Goal: Go to known website: Access a specific website the user already knows

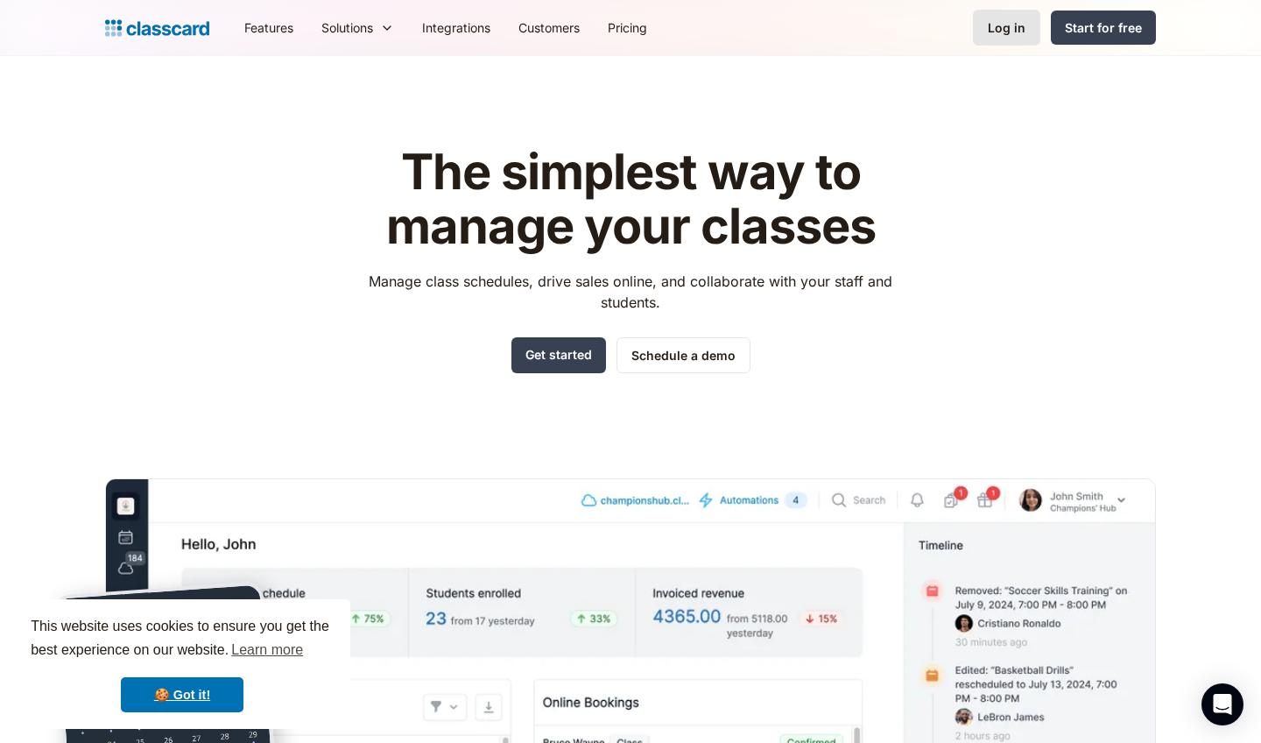
click at [641, 20] on div "Log in" at bounding box center [1007, 27] width 38 height 18
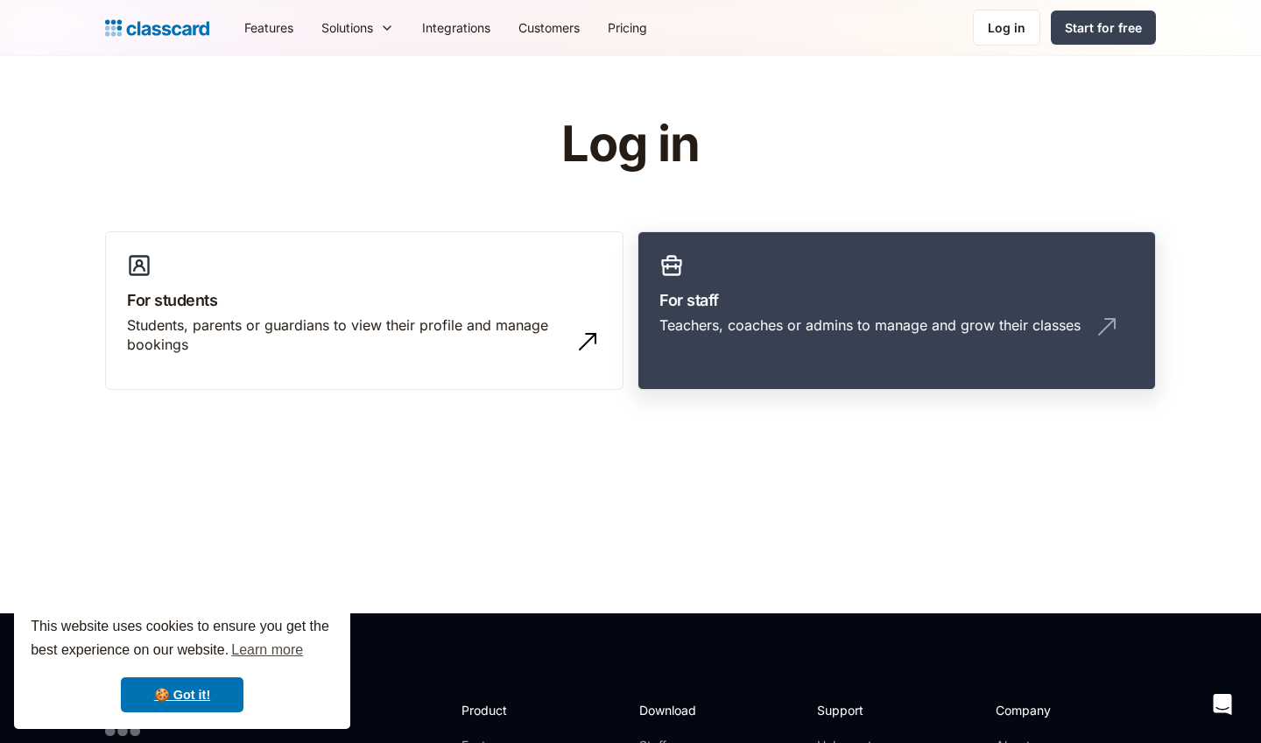
click at [825, 293] on h3 "For staff" at bounding box center [896, 300] width 475 height 24
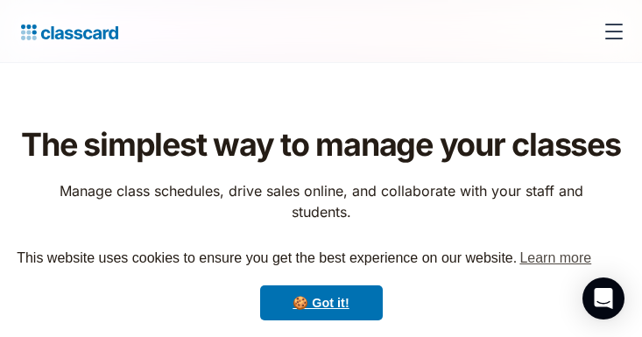
click at [617, 32] on div "menu" at bounding box center [614, 32] width 42 height 42
